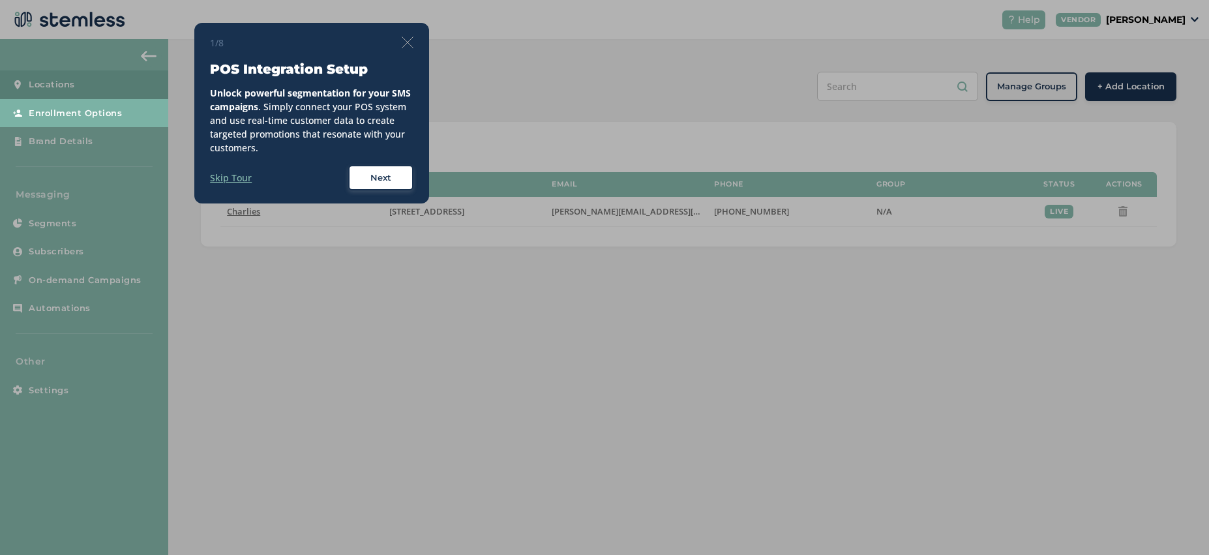
click at [387, 181] on span "Next" at bounding box center [380, 177] width 21 height 13
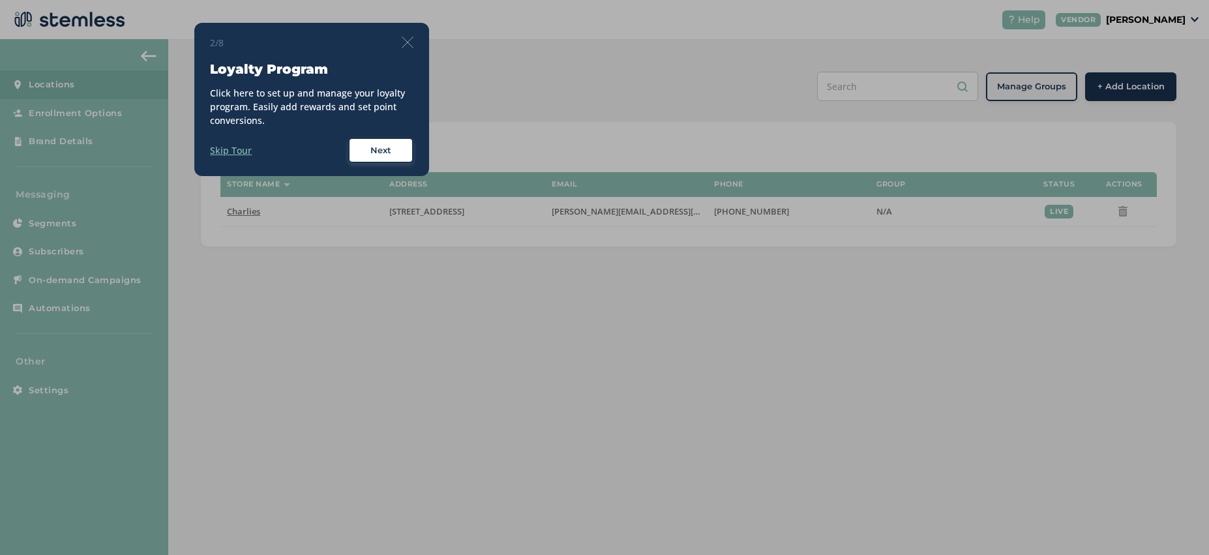
click at [407, 49] on div "2/8 Loyalty Program Click here to set up and manage your loyalty program. Easil…" at bounding box center [311, 100] width 203 height 128
click at [406, 43] on img at bounding box center [408, 43] width 12 height 12
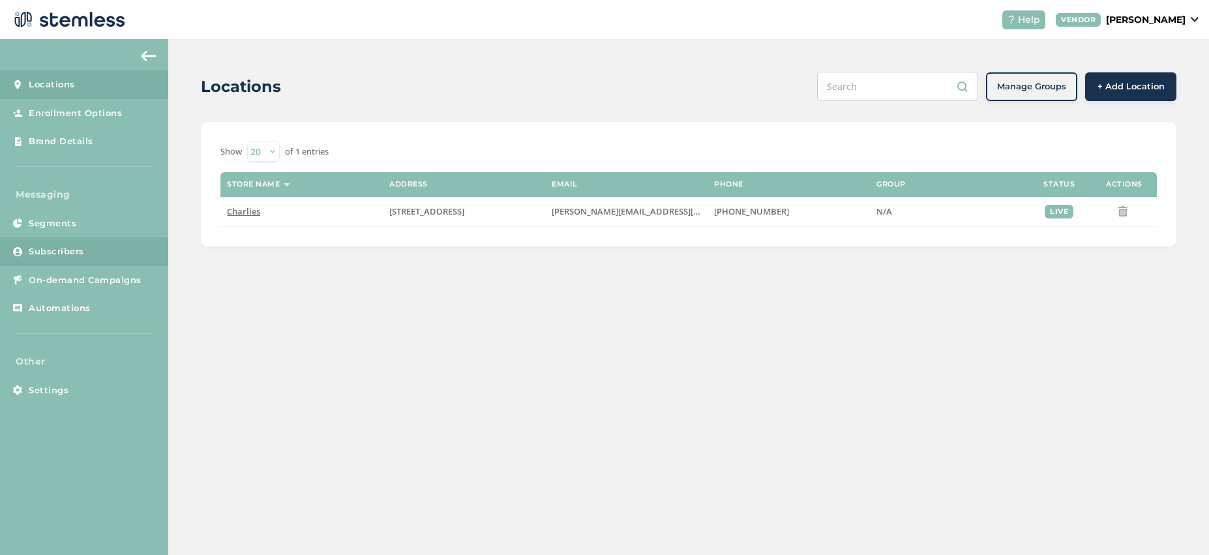
click at [71, 242] on link "Subscribers" at bounding box center [84, 251] width 168 height 29
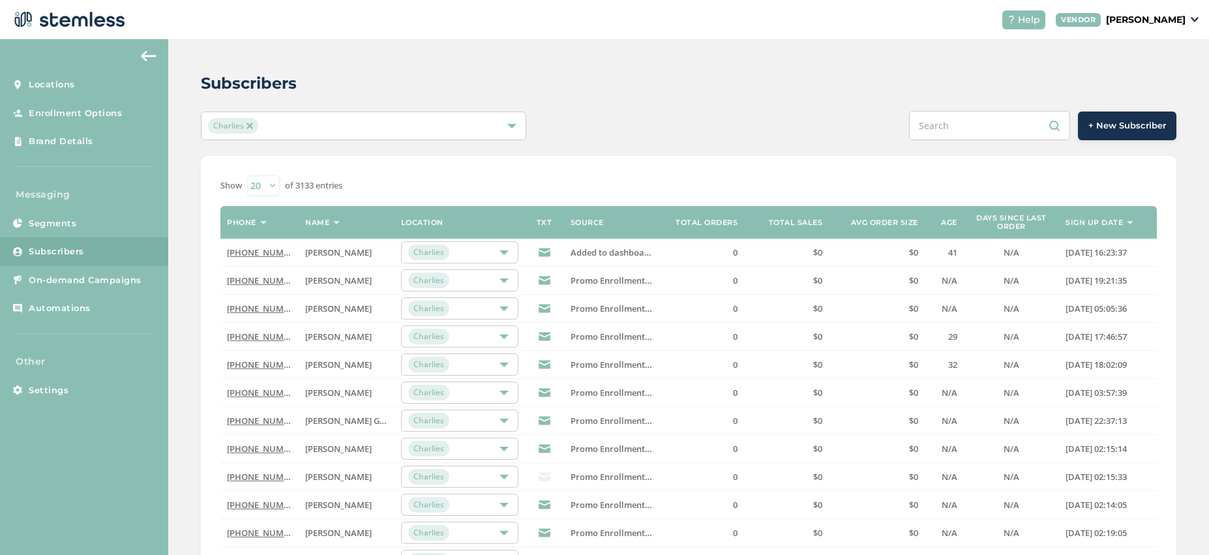
click at [1126, 214] on th "Sign up date" at bounding box center [1108, 222] width 98 height 33
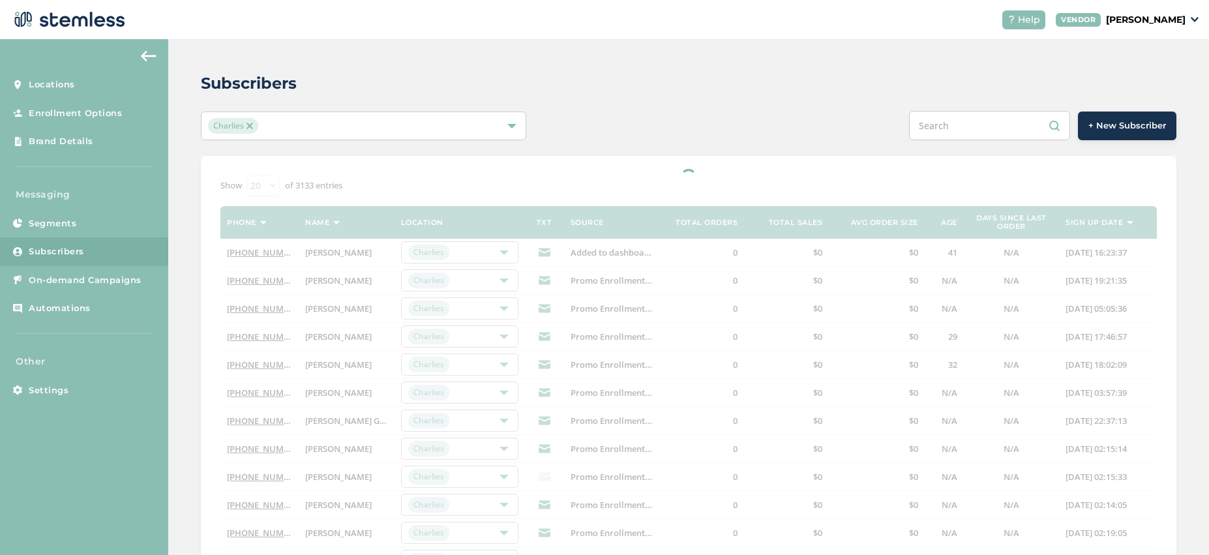
click at [1112, 219] on div at bounding box center [688, 487] width 975 height 663
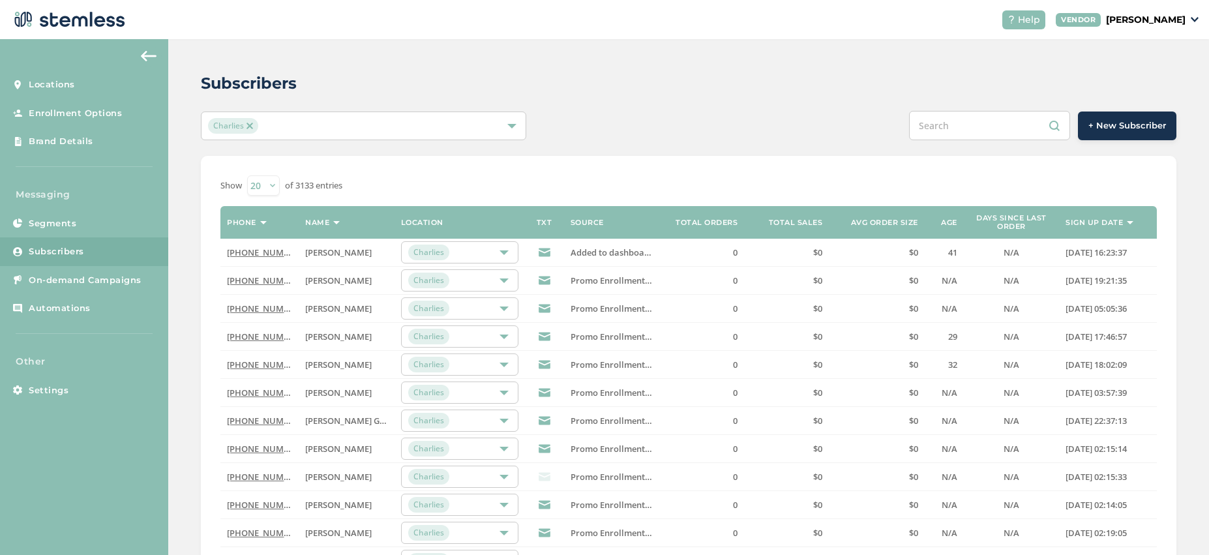
click at [1113, 218] on label "Sign up date" at bounding box center [1093, 222] width 57 height 8
click at [267, 181] on select "20 50 100" at bounding box center [263, 185] width 33 height 20
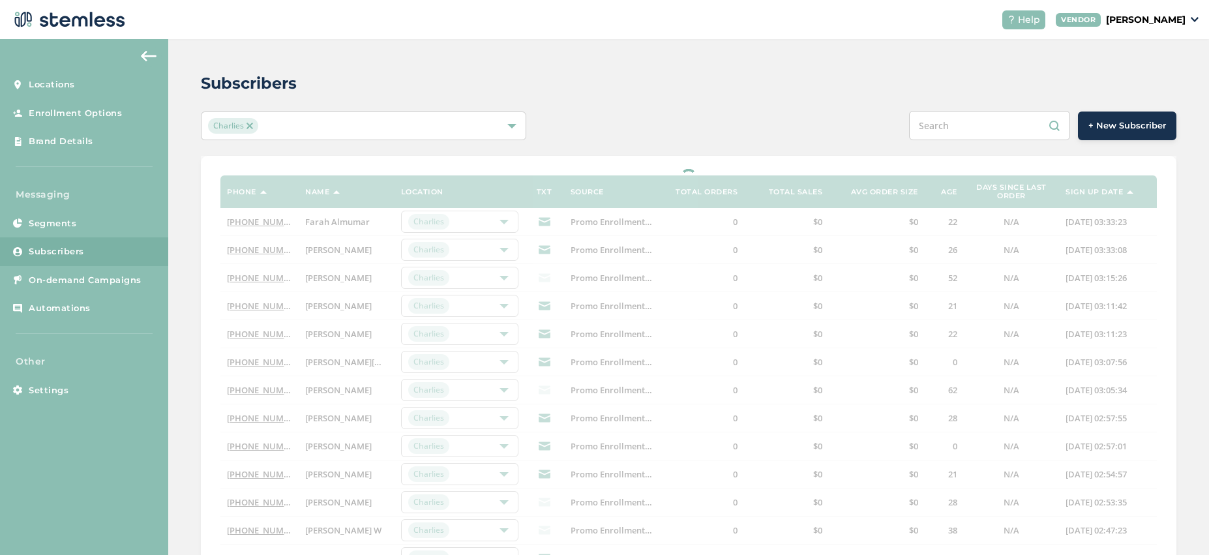
select select "100"
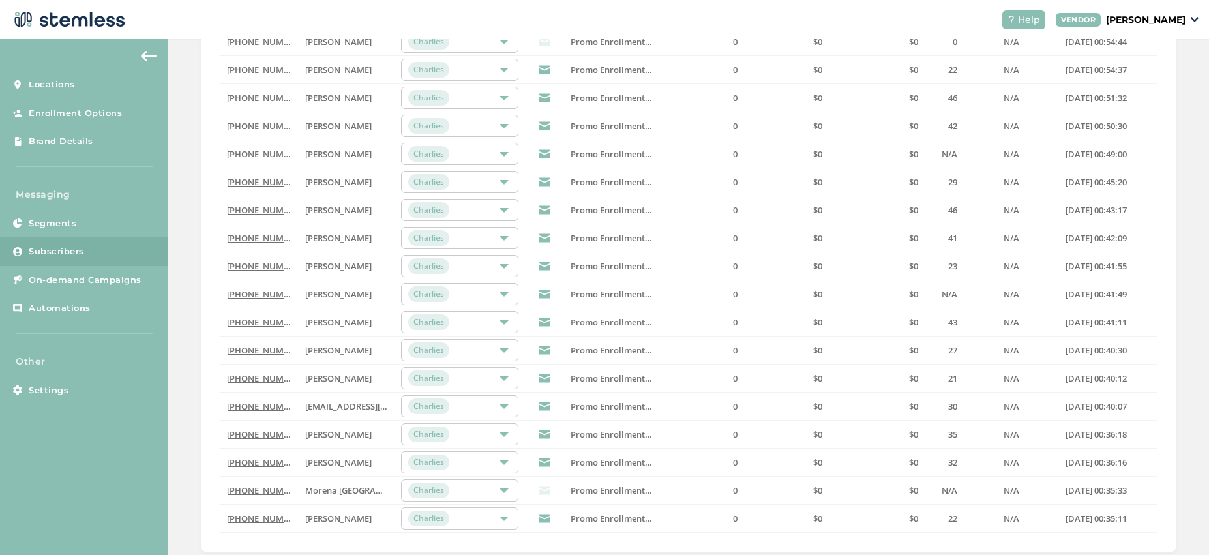
scroll to position [2577, 0]
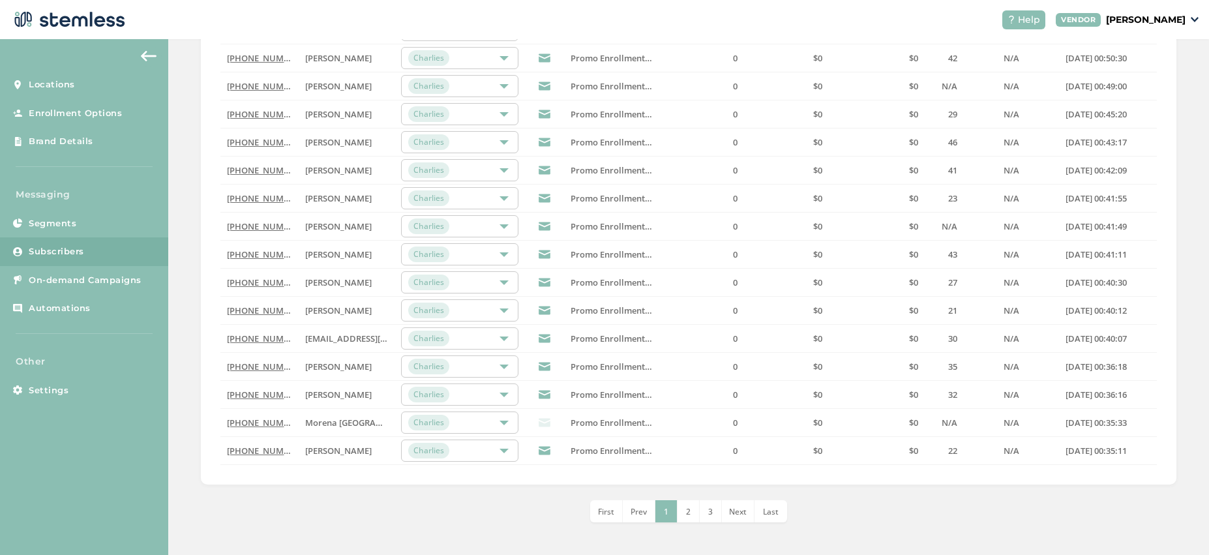
click at [683, 510] on li "2" at bounding box center [688, 511] width 22 height 22
click at [700, 506] on span "3" at bounding box center [699, 511] width 5 height 11
